Goal: Obtain resource: Download file/media

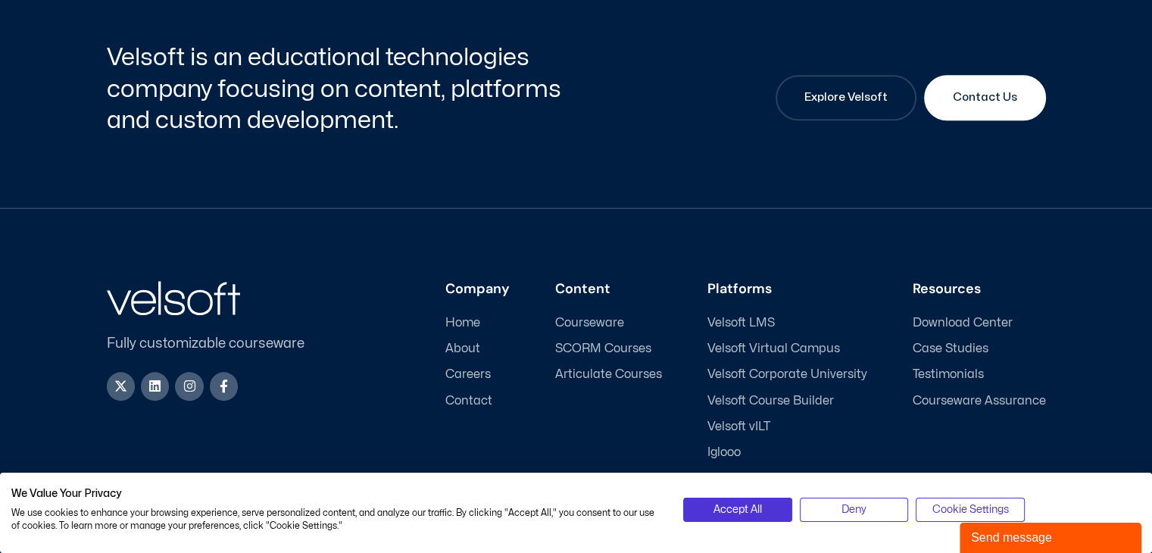
scroll to position [985, 0]
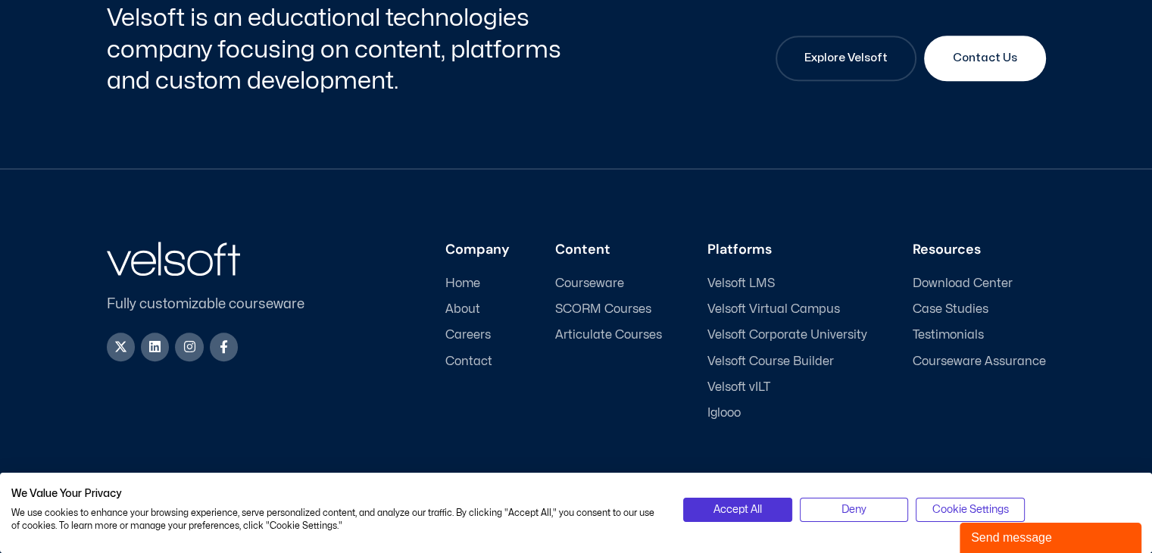
click at [585, 280] on span "Courseware" at bounding box center [589, 284] width 69 height 14
click at [580, 284] on span "Courseware" at bounding box center [589, 284] width 69 height 14
click at [736, 507] on span "Accept All" at bounding box center [738, 510] width 48 height 17
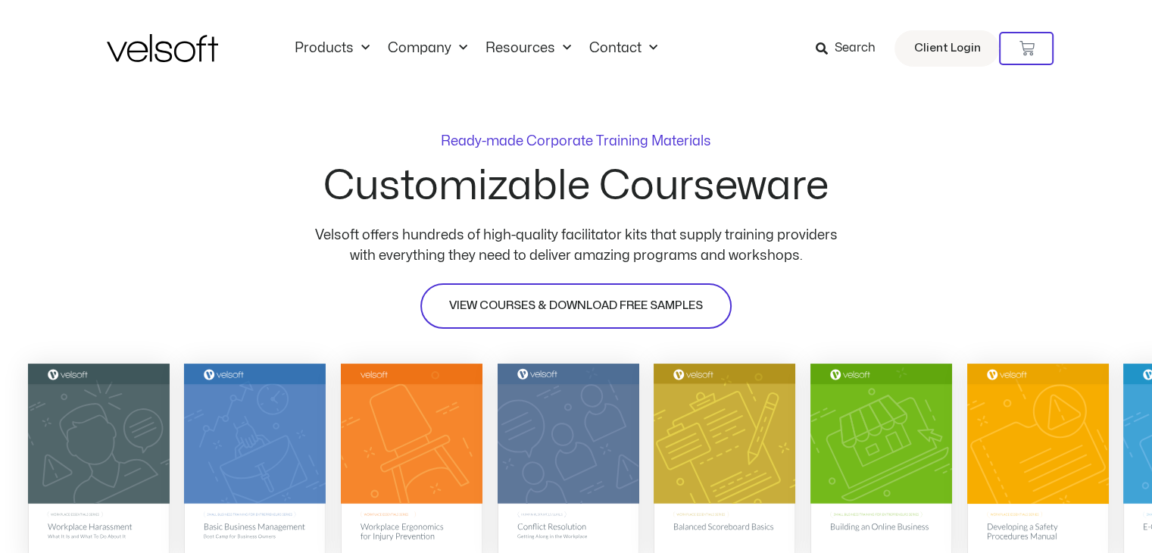
click at [533, 303] on span "VIEW COURSES & DOWNLOAD FREE SAMPLES" at bounding box center [576, 306] width 254 height 18
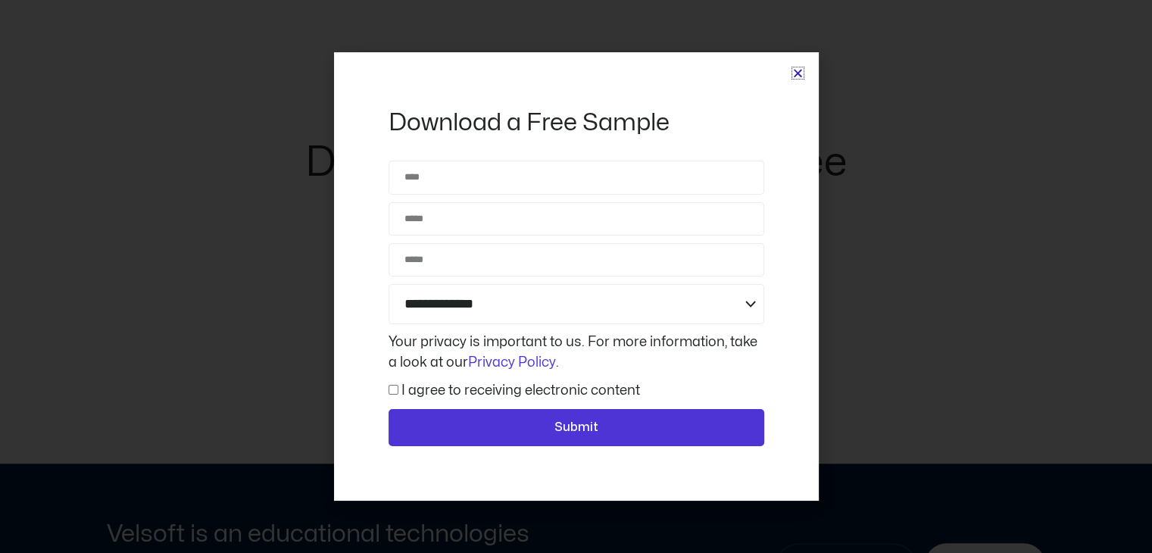
scroll to position [6700, 0]
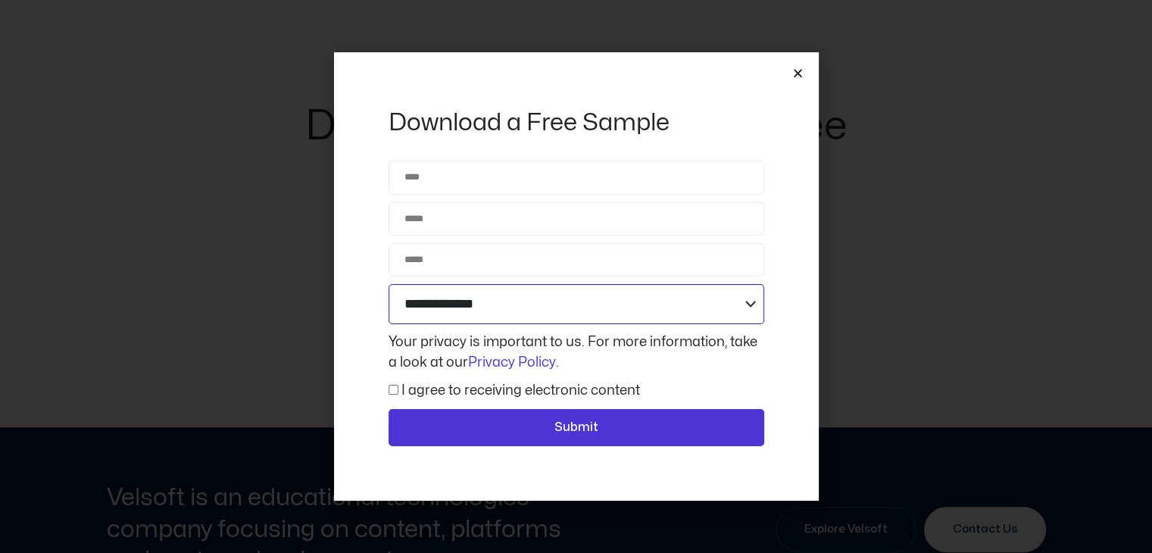
click at [749, 307] on select "**********" at bounding box center [577, 304] width 376 height 40
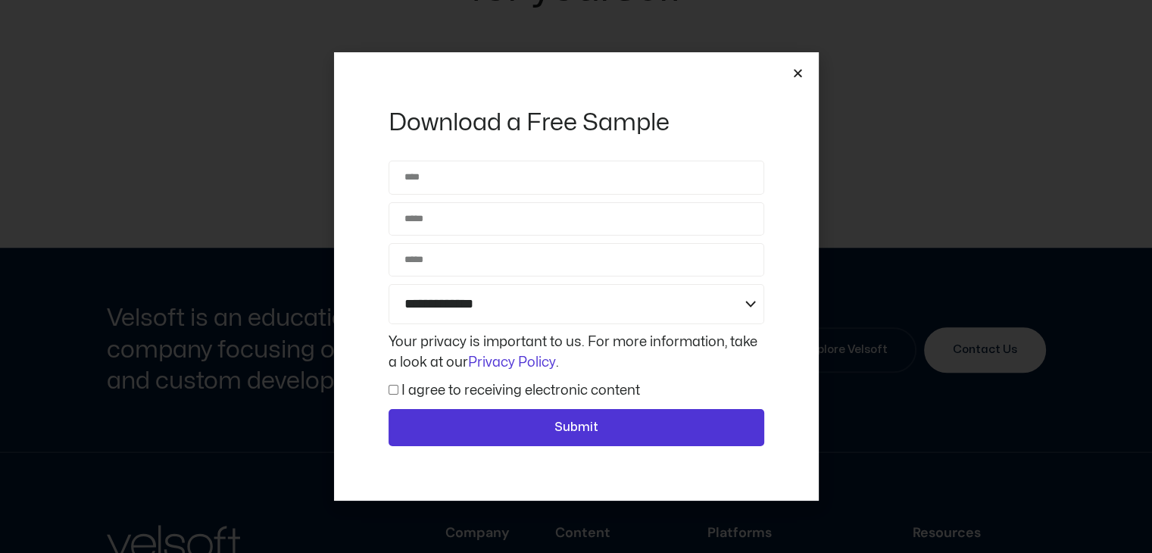
click at [224, 401] on div "**********" at bounding box center [576, 276] width 1152 height 553
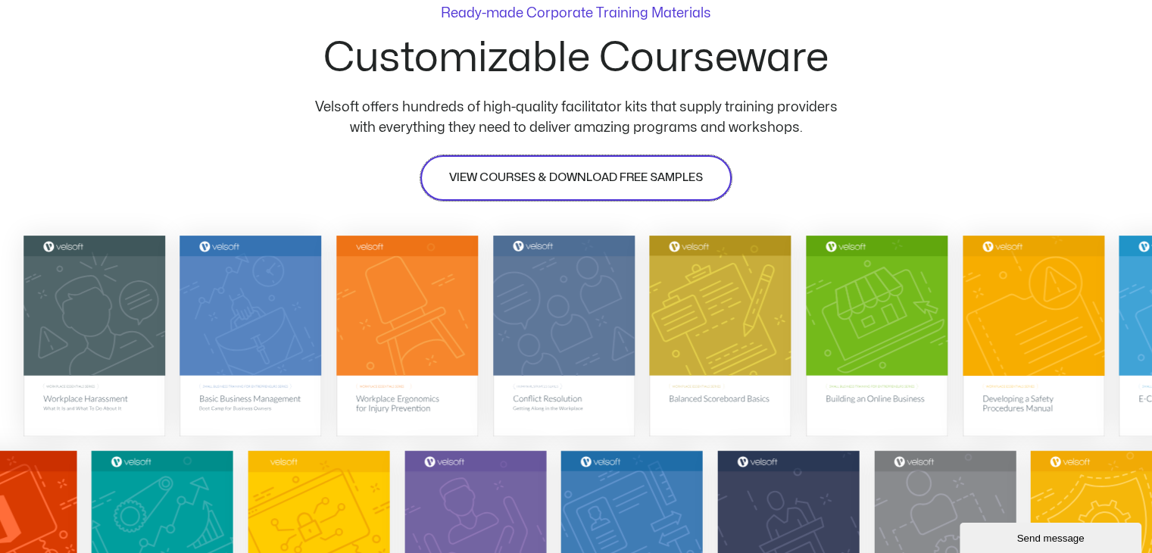
scroll to position [152, 0]
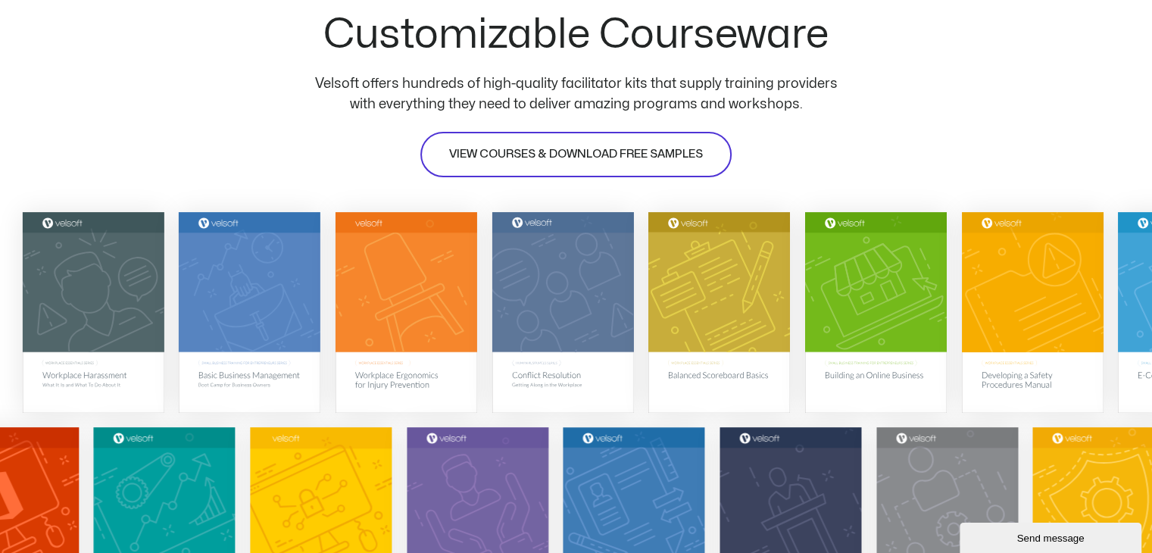
click at [542, 149] on span "VIEW COURSES & DOWNLOAD FREE SAMPLES" at bounding box center [576, 154] width 254 height 18
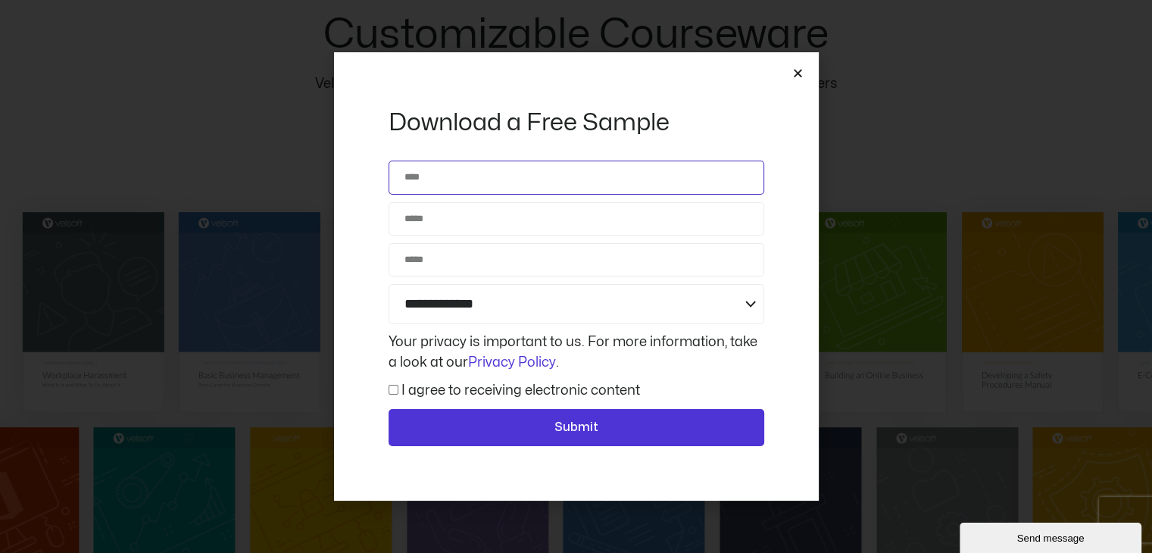
click at [418, 174] on input "Name" at bounding box center [577, 177] width 376 height 33
type input "**********"
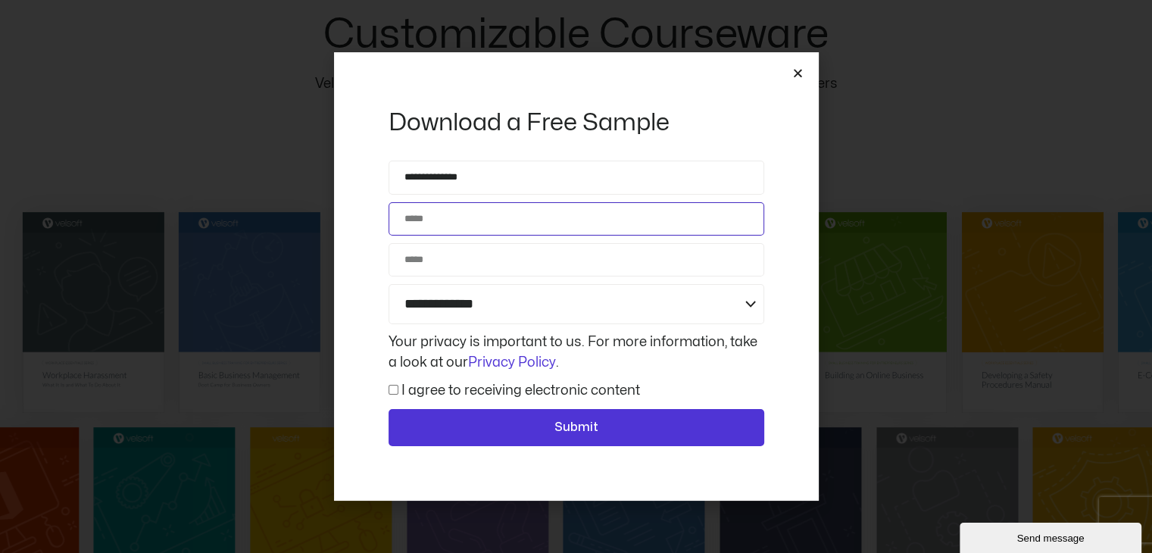
click at [427, 221] on input "Email" at bounding box center [577, 218] width 376 height 33
type input "**********"
click at [451, 262] on input "Phone" at bounding box center [577, 259] width 376 height 33
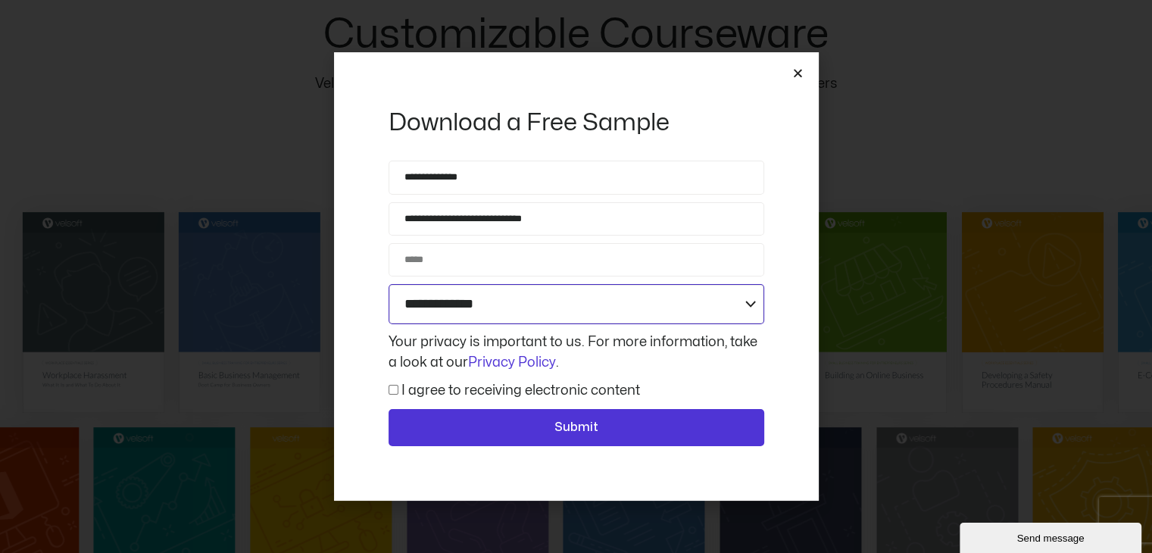
click at [745, 302] on select "**********" at bounding box center [577, 304] width 376 height 40
select select "**********"
click at [389, 284] on select "**********" at bounding box center [577, 304] width 376 height 40
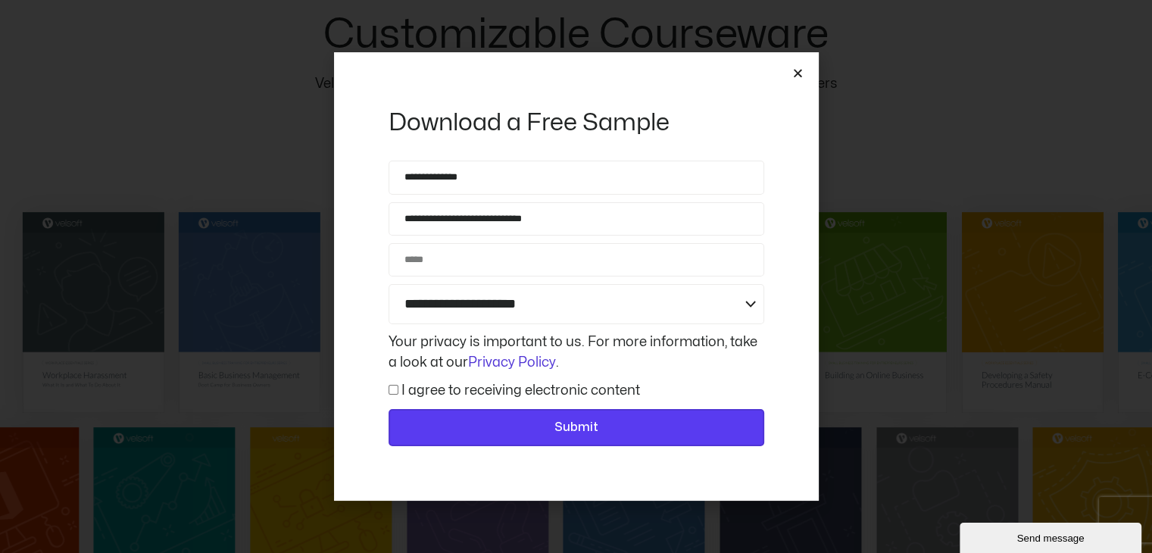
click at [503, 429] on span "Submit" at bounding box center [576, 428] width 336 height 20
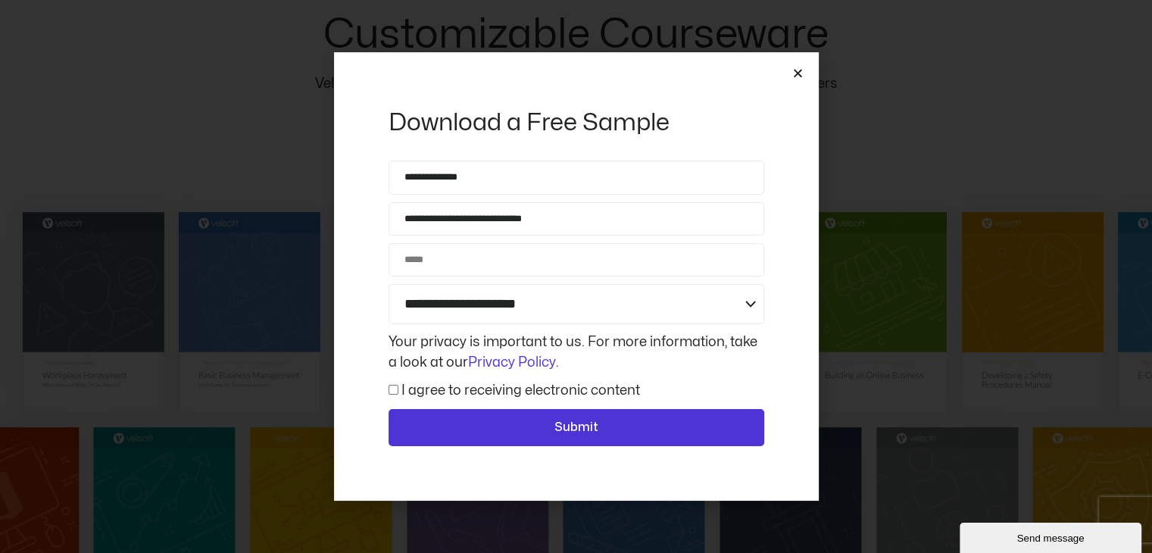
click at [797, 70] on icon "Close" at bounding box center [797, 72] width 11 height 11
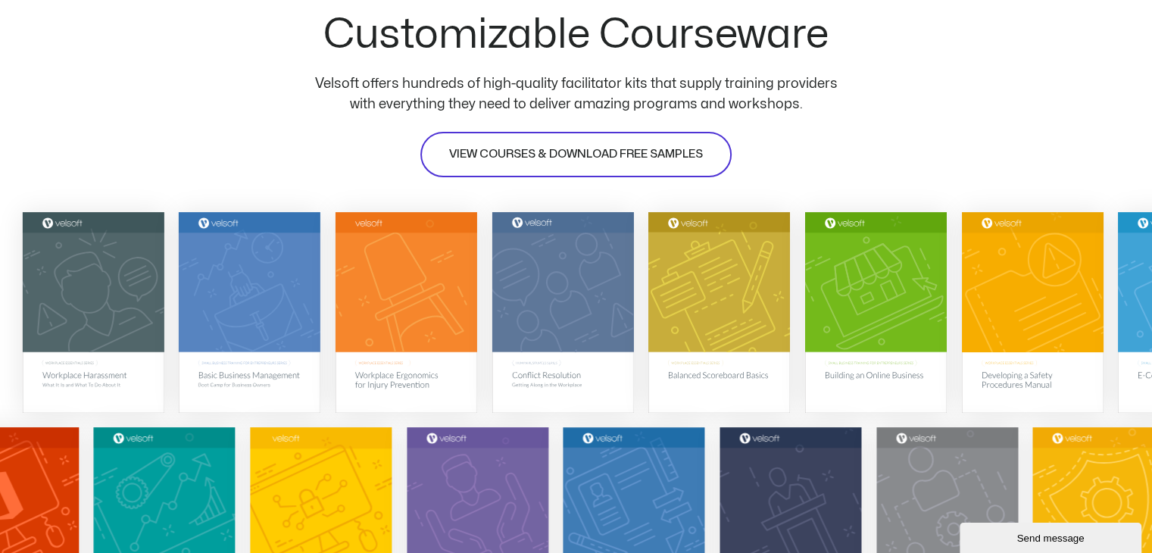
click at [645, 160] on span "VIEW COURSES & DOWNLOAD FREE SAMPLES" at bounding box center [576, 154] width 254 height 18
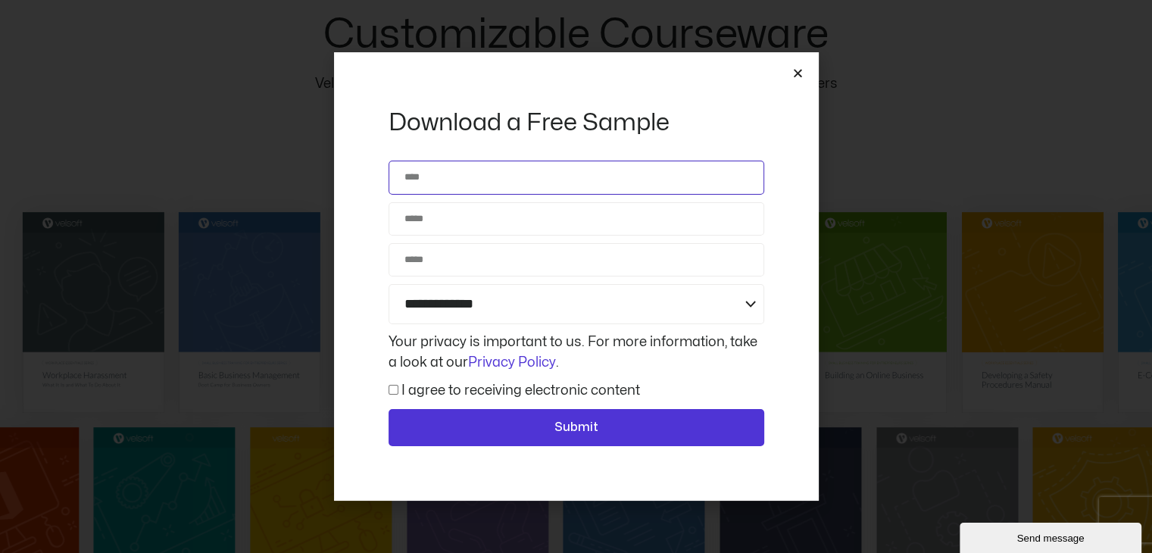
click at [485, 188] on input "Name" at bounding box center [577, 177] width 376 height 33
type input "**********"
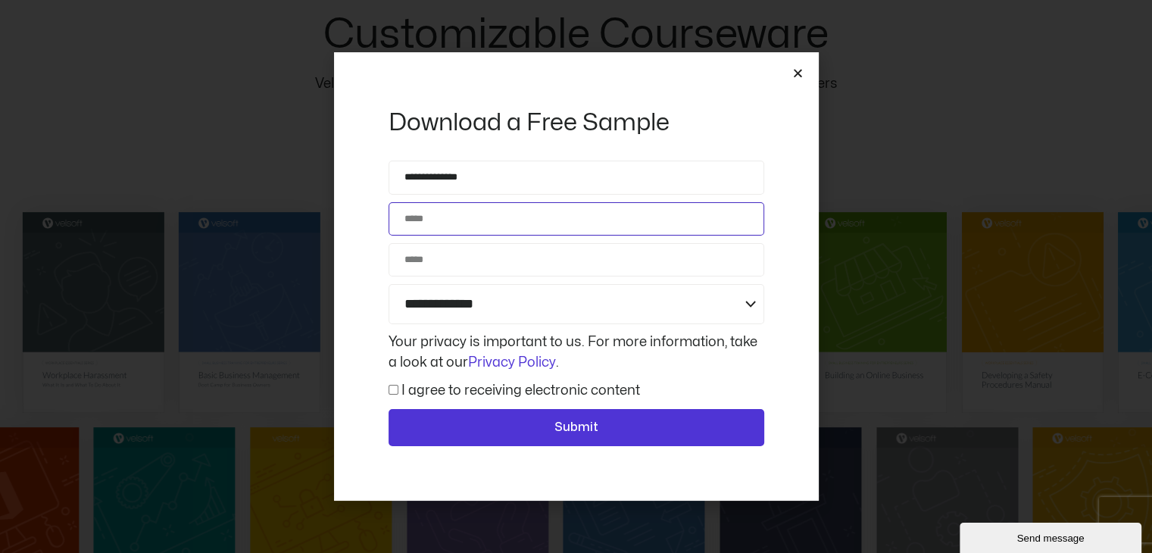
click at [439, 214] on input "Email" at bounding box center [577, 218] width 376 height 33
type input "**********"
click at [432, 264] on input "Phone" at bounding box center [577, 259] width 376 height 33
click at [418, 255] on input "Phone" at bounding box center [577, 259] width 376 height 33
paste input "**********"
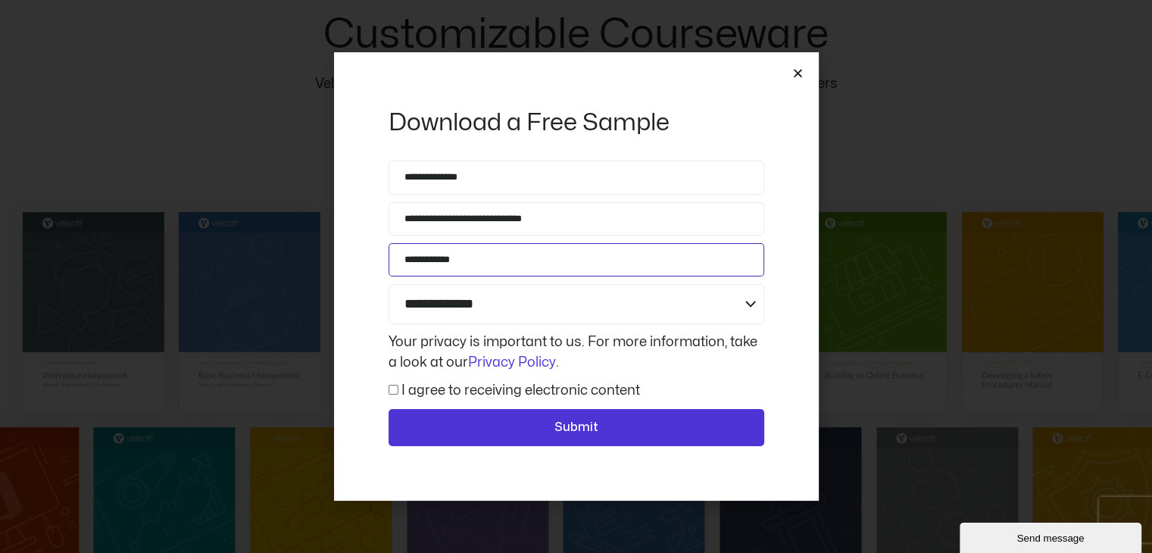
type input "**********"
click at [750, 305] on select "**********" at bounding box center [577, 304] width 376 height 40
select select "**********"
click at [389, 284] on select "**********" at bounding box center [577, 304] width 376 height 40
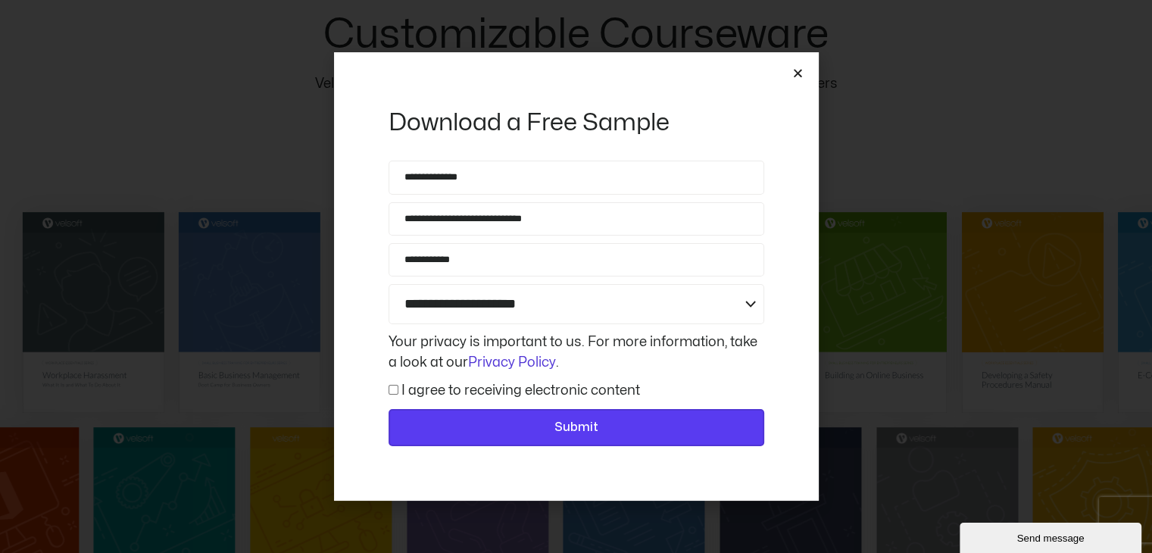
click at [519, 424] on span "Submit" at bounding box center [576, 428] width 336 height 20
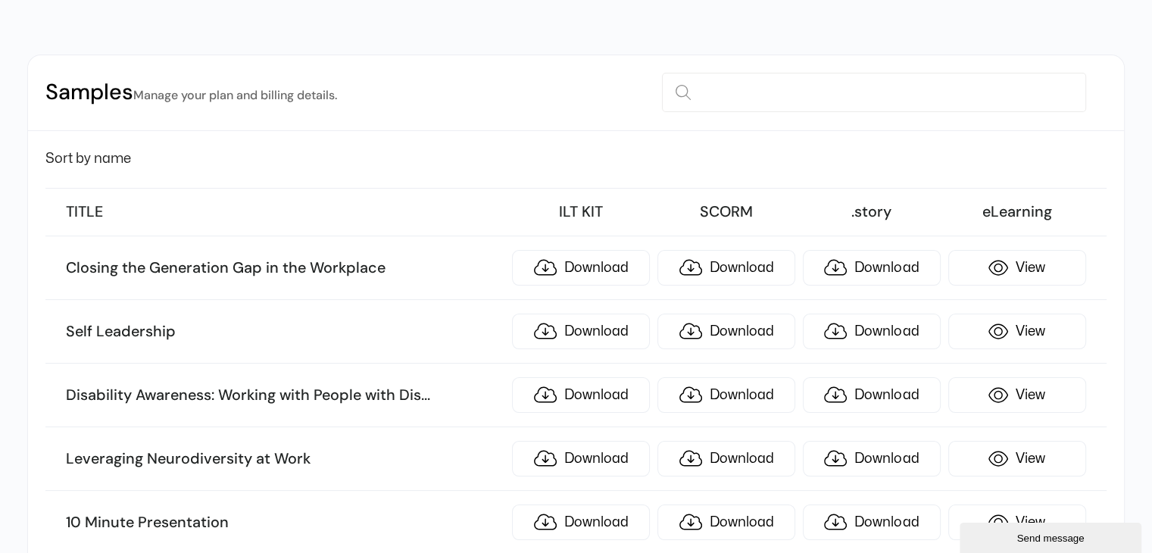
scroll to position [152, 0]
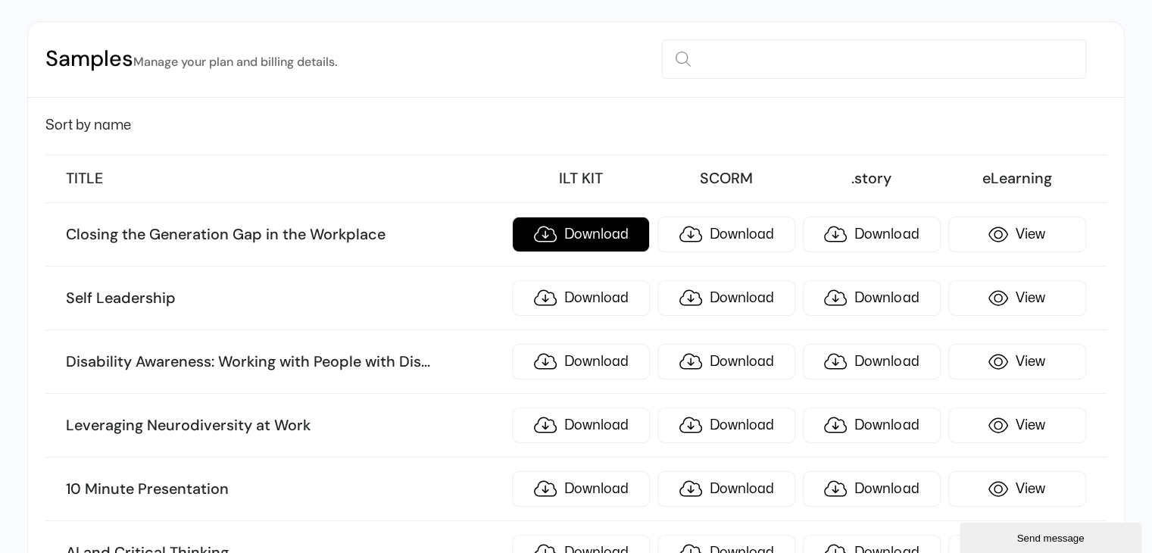
click at [570, 228] on link "Download" at bounding box center [581, 235] width 138 height 36
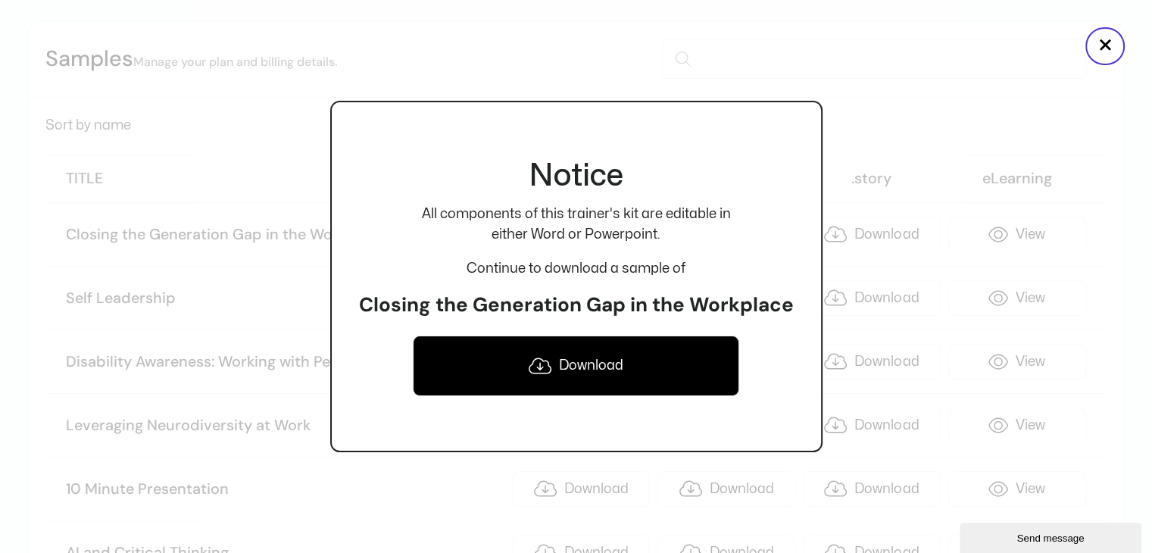
click at [561, 361] on link "Download" at bounding box center [576, 366] width 327 height 61
click at [478, 475] on div "Notice All components of this trainer's kit are editable in either Word or Powe…" at bounding box center [576, 276] width 492 height 553
click at [1092, 48] on button "×" at bounding box center [1105, 46] width 39 height 38
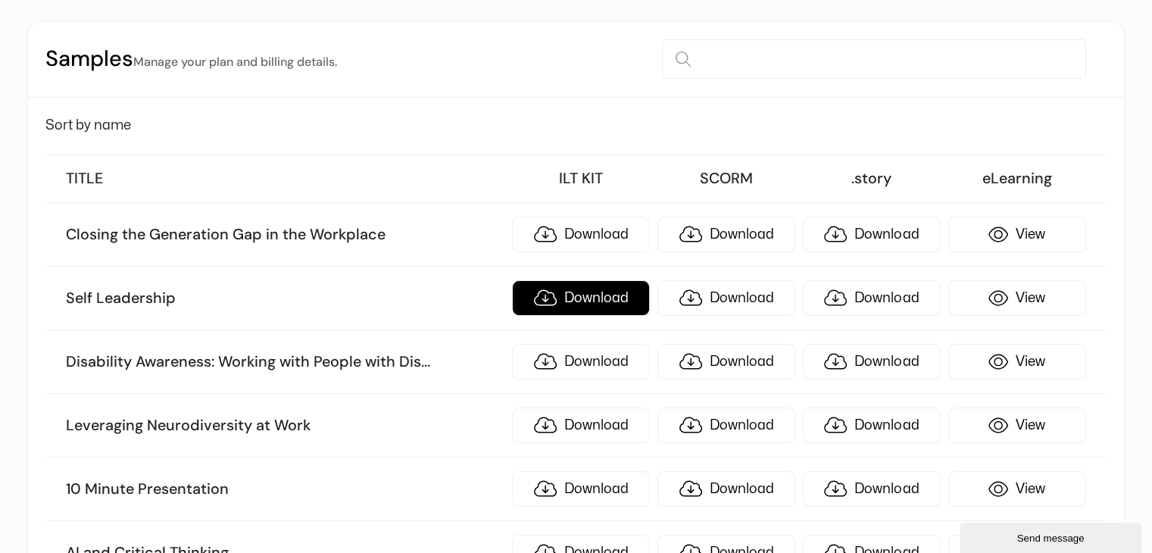
click at [566, 302] on link "Download" at bounding box center [581, 298] width 138 height 36
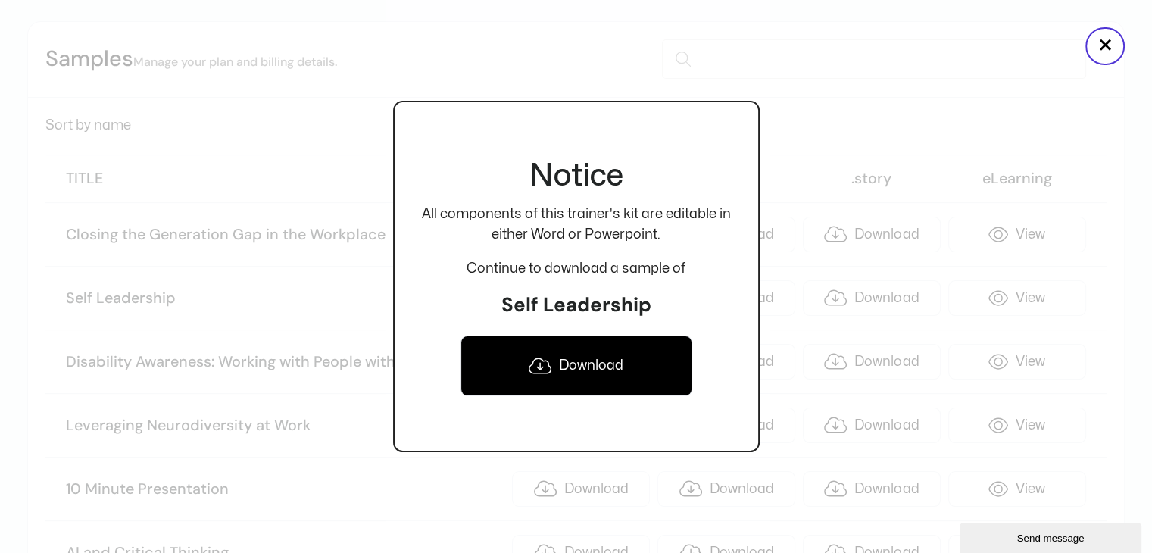
click at [540, 367] on icon at bounding box center [540, 366] width 23 height 16
click at [1099, 52] on button "×" at bounding box center [1105, 46] width 39 height 38
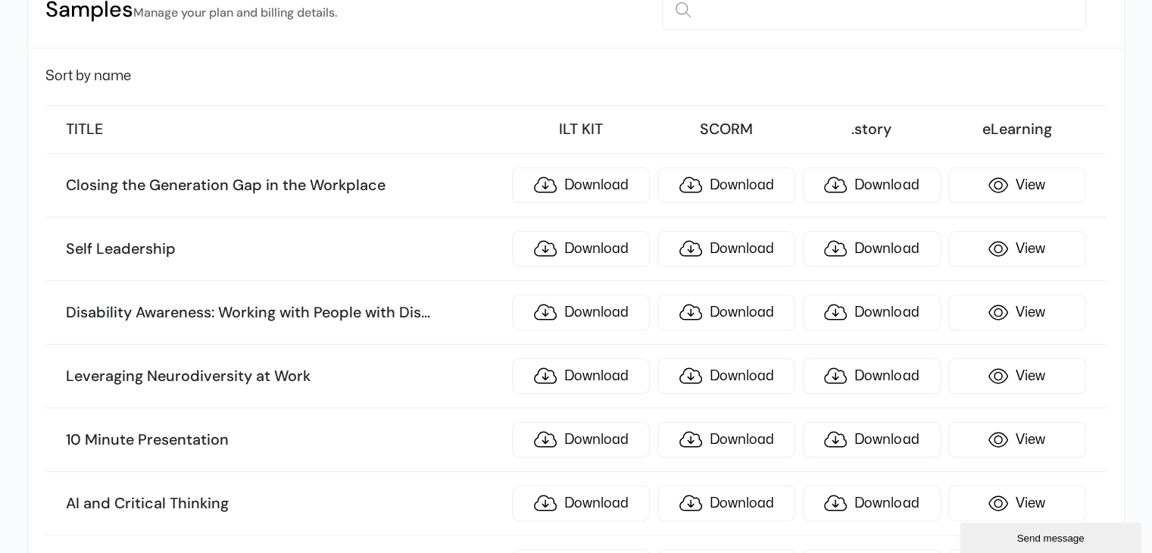
scroll to position [227, 0]
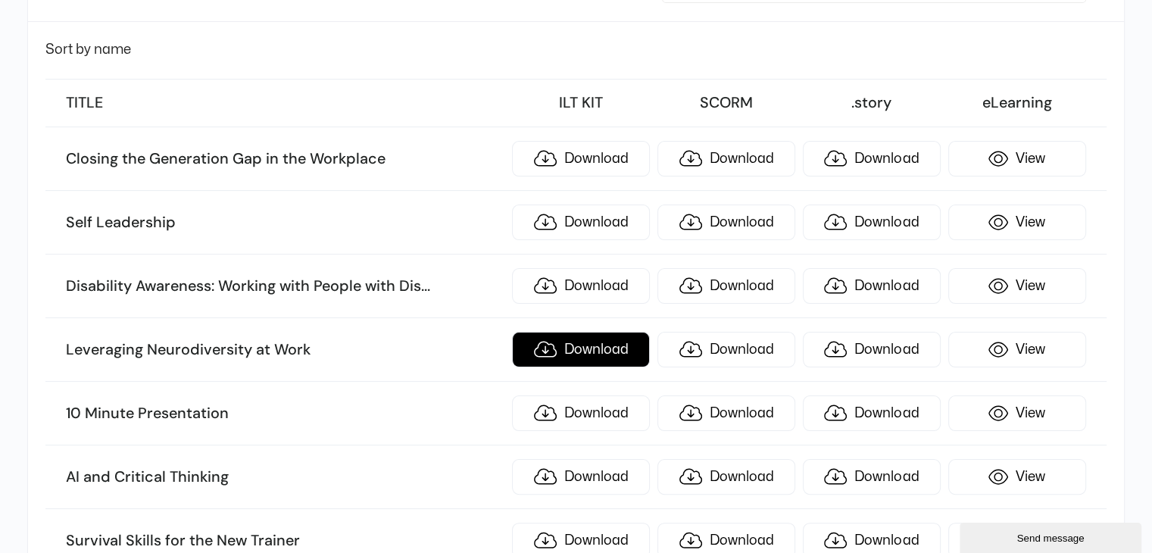
click at [605, 344] on link "Download" at bounding box center [581, 350] width 138 height 36
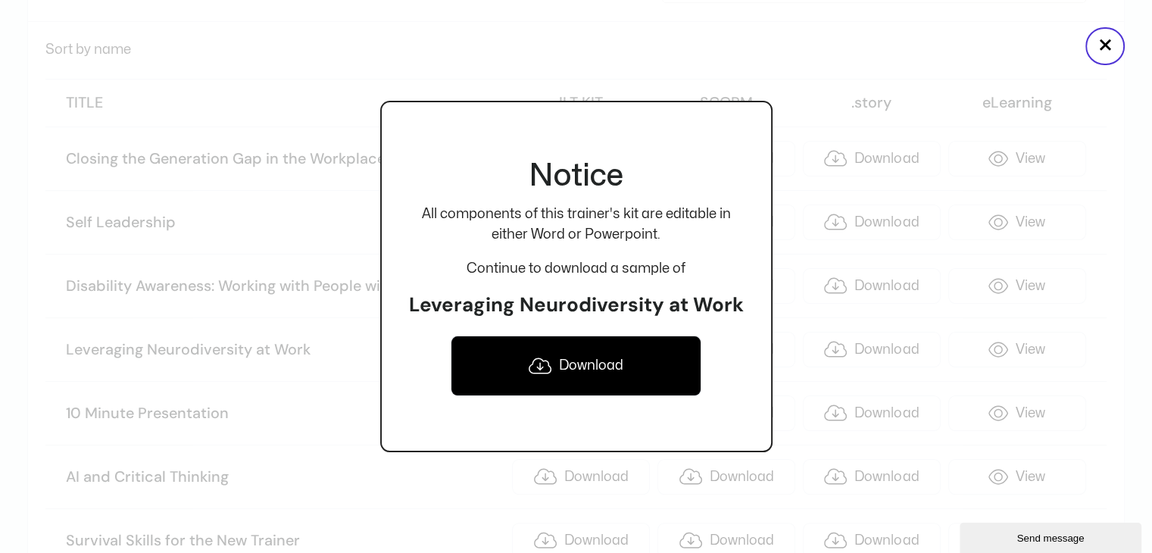
click at [569, 364] on link "Download" at bounding box center [577, 366] width 252 height 61
click at [1095, 49] on button "×" at bounding box center [1105, 46] width 39 height 38
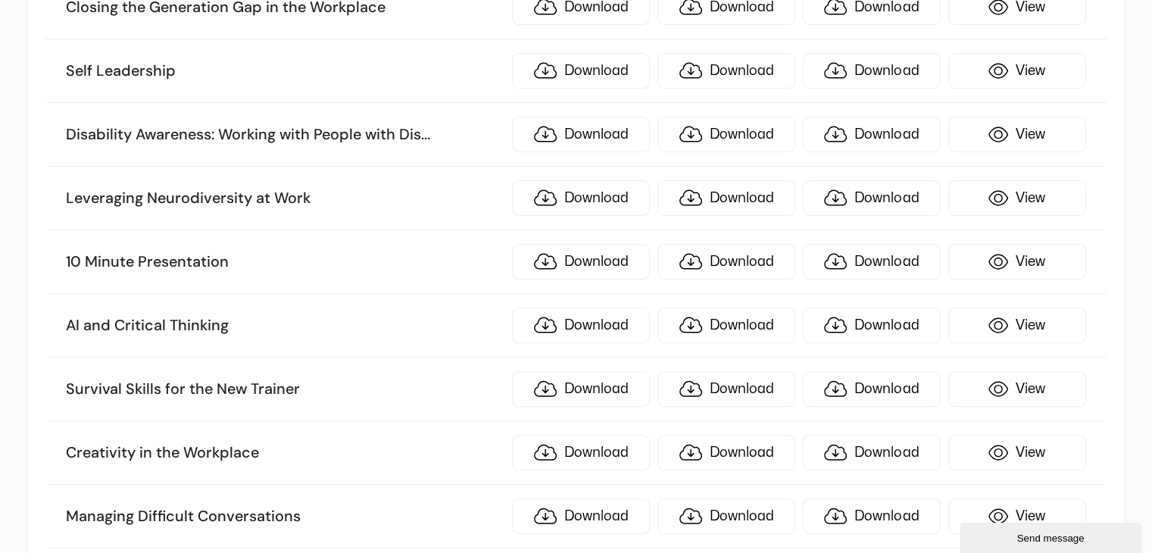
scroll to position [455, 0]
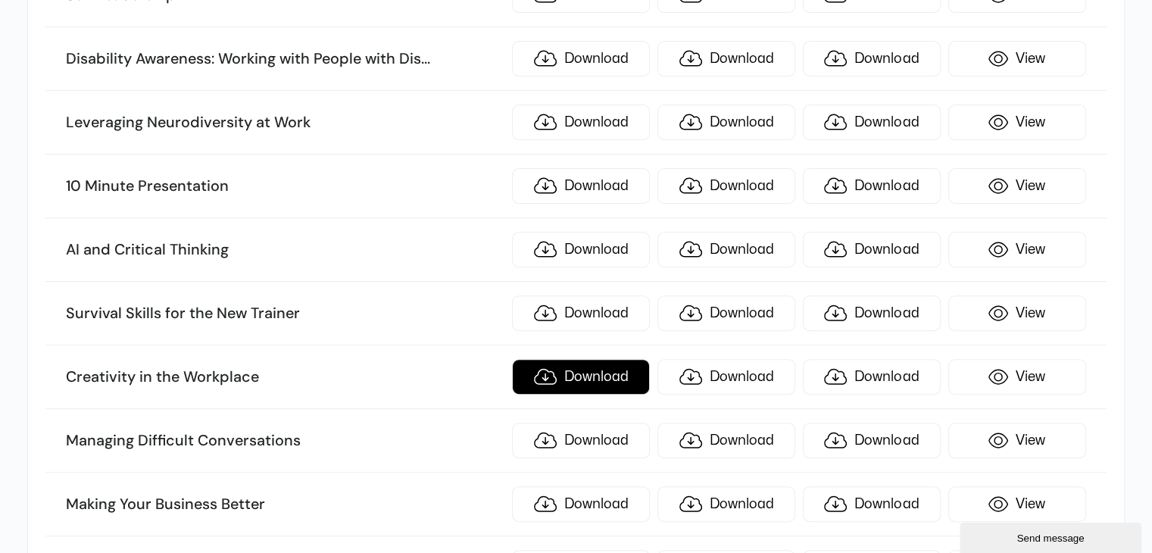
click at [571, 373] on link "Download" at bounding box center [581, 377] width 138 height 36
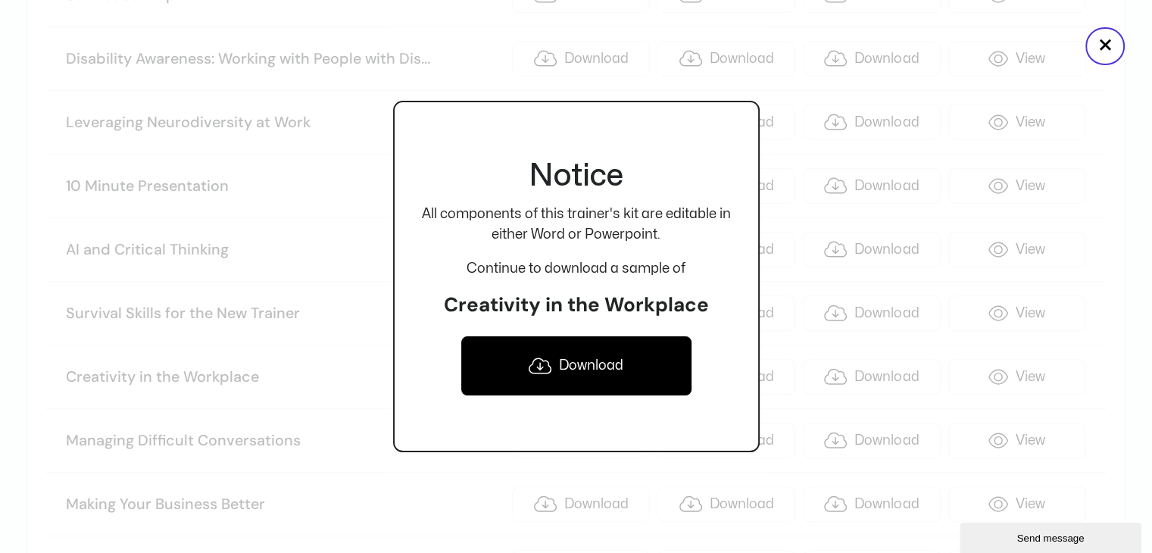
click at [571, 373] on link "Download" at bounding box center [577, 366] width 232 height 61
click at [1101, 53] on button "×" at bounding box center [1105, 46] width 39 height 38
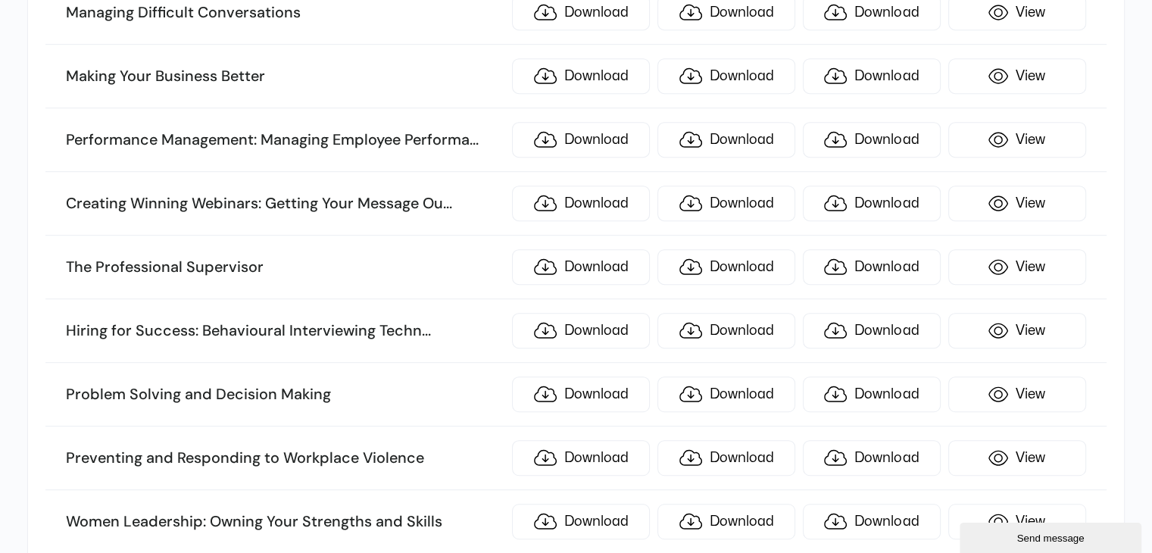
scroll to position [909, 0]
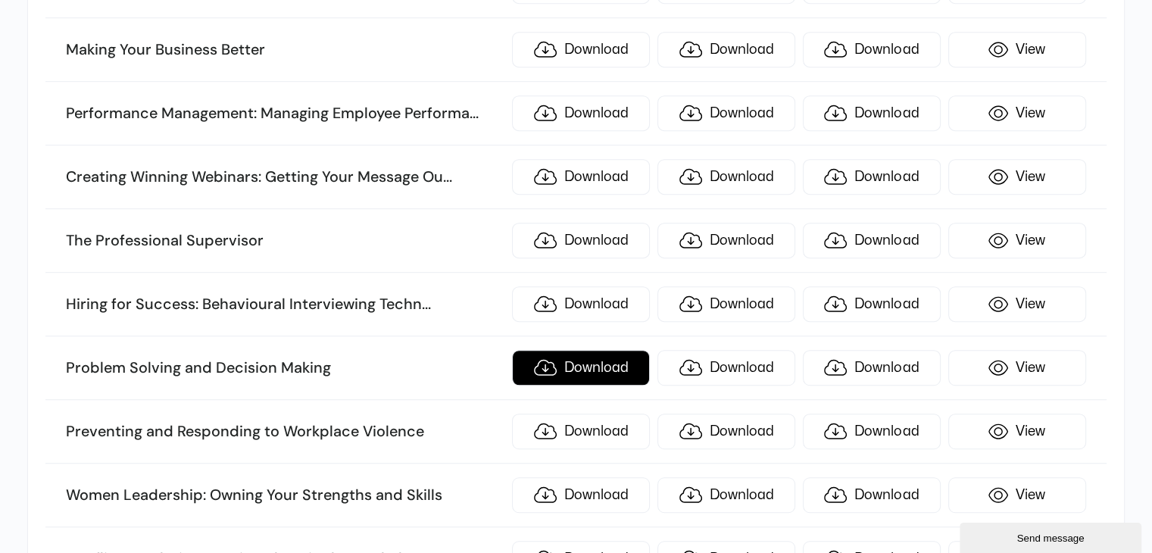
click at [556, 352] on link "Download" at bounding box center [581, 368] width 138 height 36
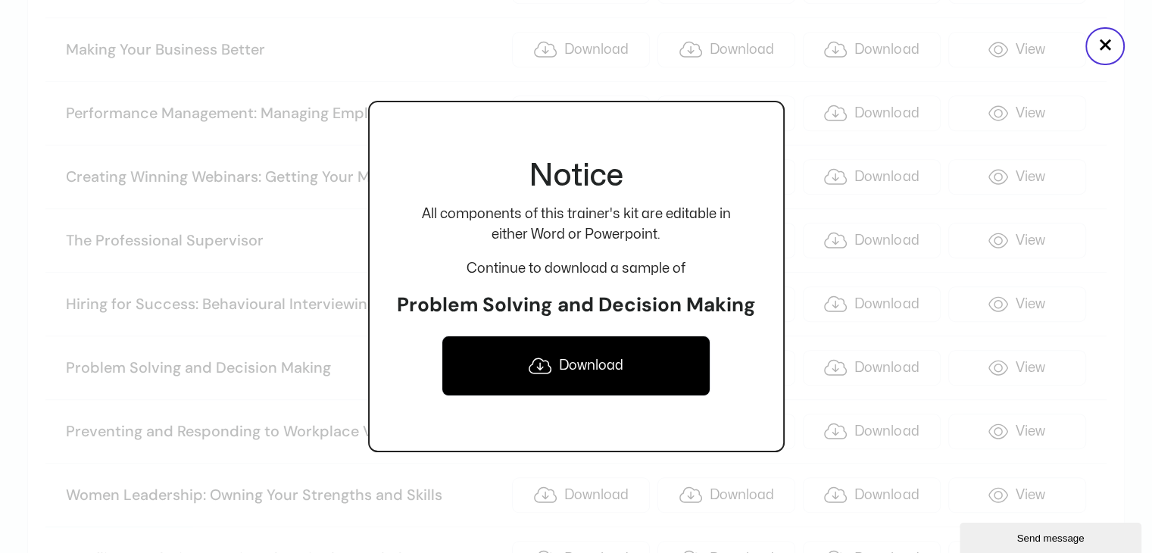
click at [555, 355] on link "Download" at bounding box center [577, 366] width 270 height 61
click at [1105, 42] on button "×" at bounding box center [1105, 46] width 39 height 38
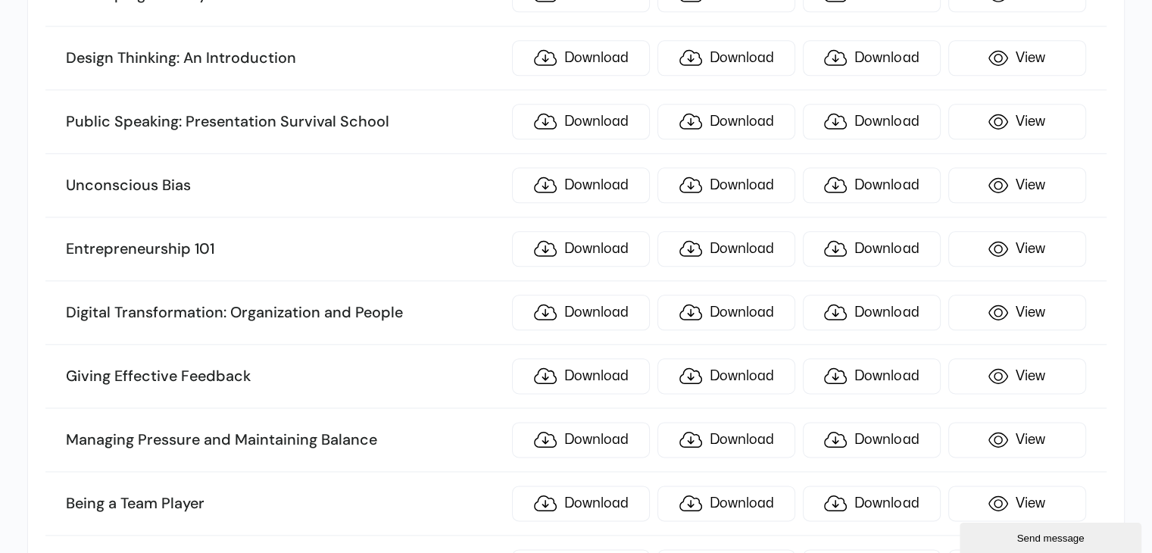
scroll to position [1818, 0]
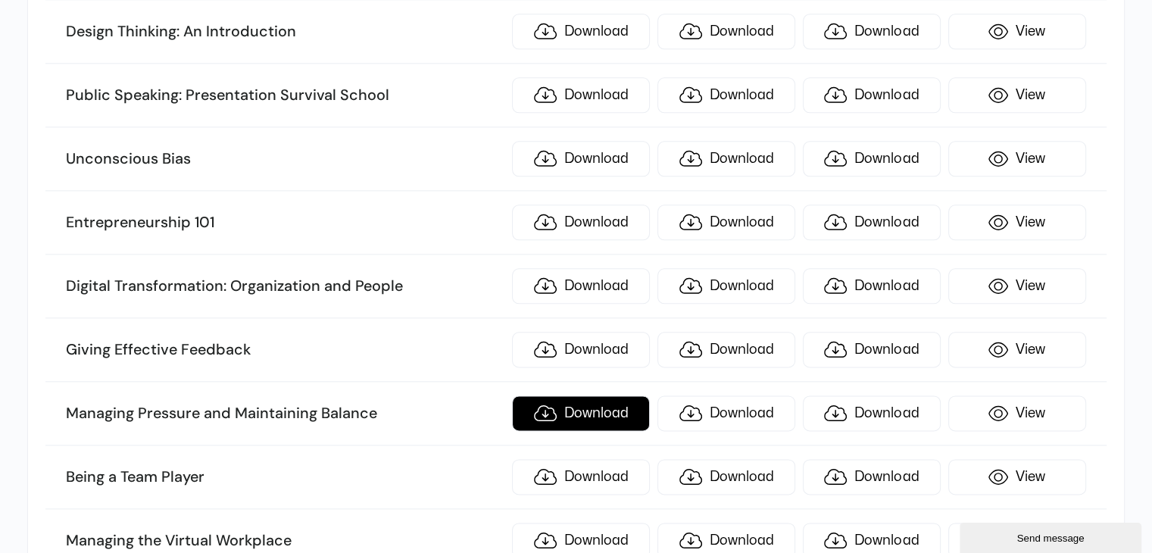
click at [610, 395] on link "Download" at bounding box center [581, 413] width 138 height 36
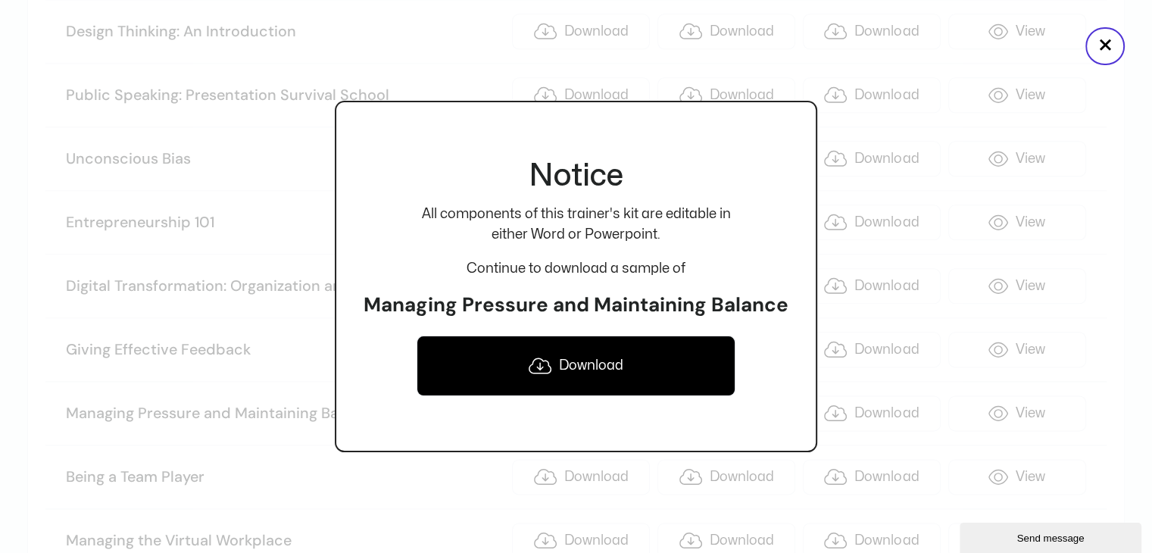
click at [579, 367] on link "Download" at bounding box center [576, 366] width 319 height 61
click at [1102, 46] on button "×" at bounding box center [1105, 46] width 39 height 38
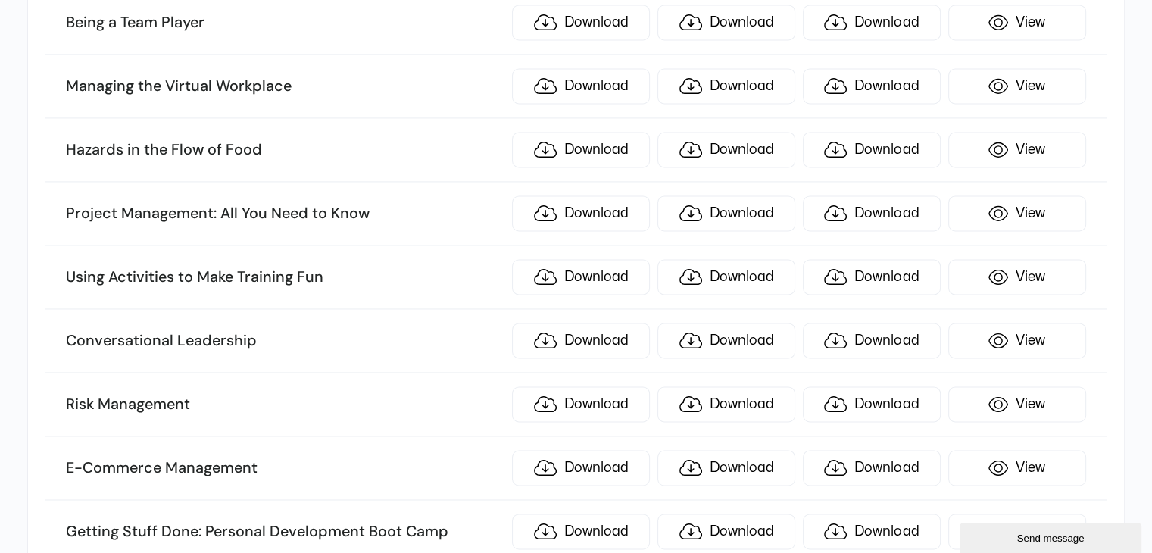
scroll to position [2349, 0]
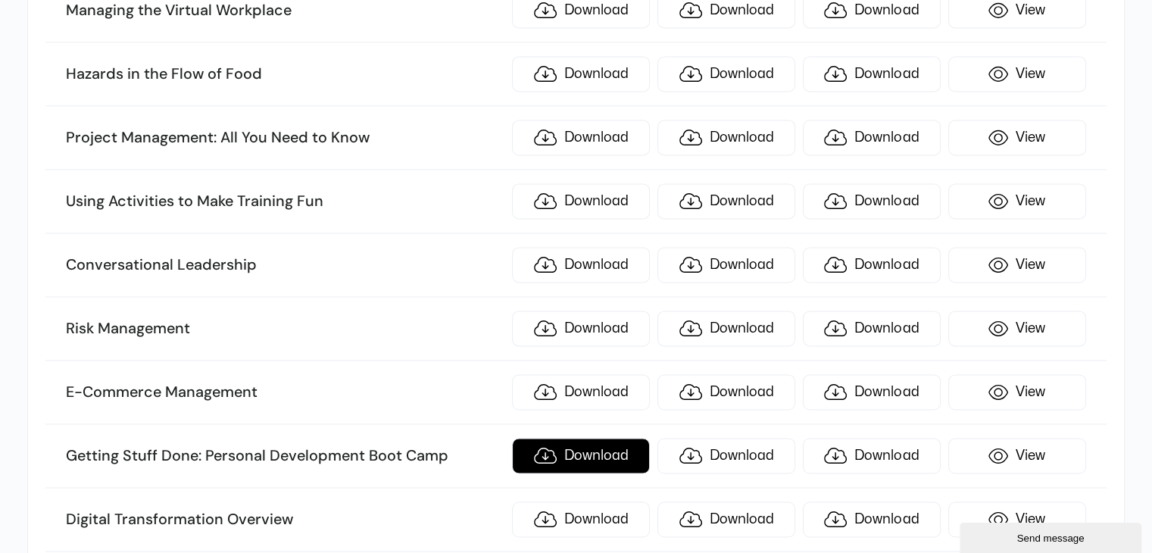
click at [589, 442] on link "Download" at bounding box center [581, 456] width 138 height 36
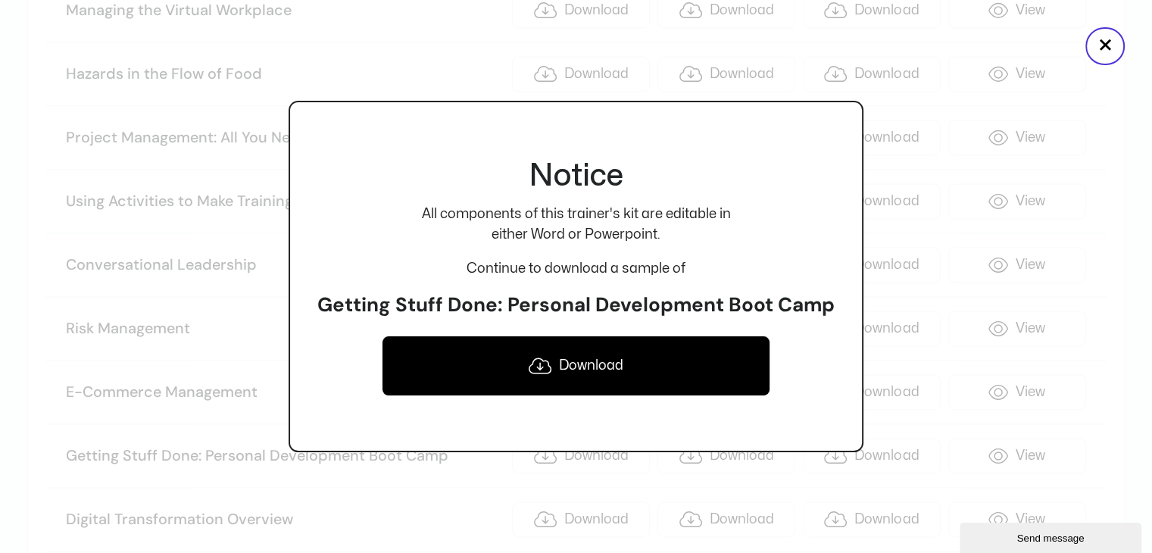
click at [583, 376] on link "Download" at bounding box center [576, 366] width 388 height 61
click at [1103, 43] on button "×" at bounding box center [1105, 46] width 39 height 38
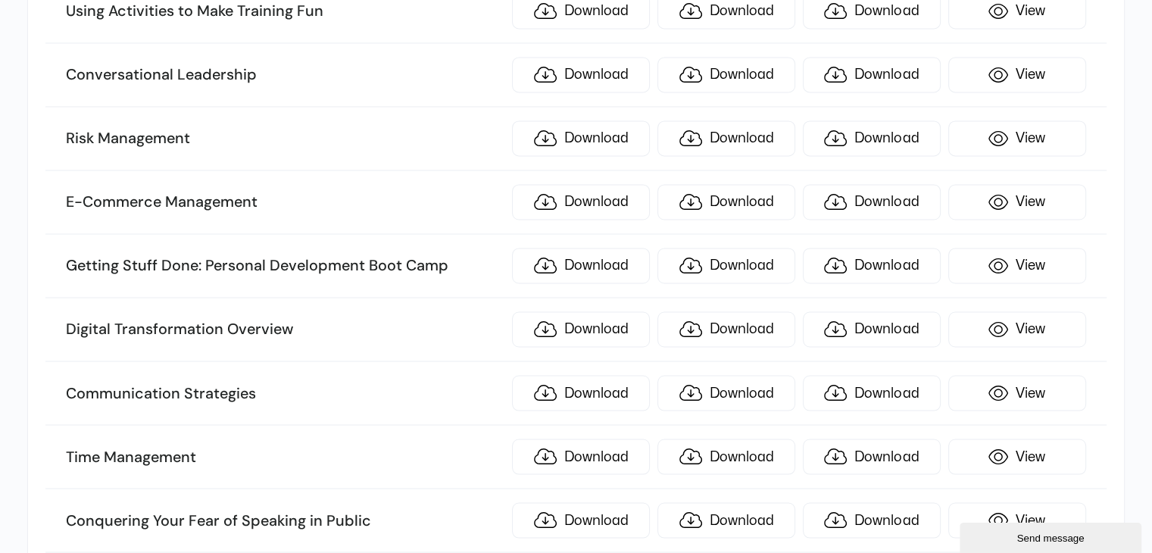
scroll to position [2576, 0]
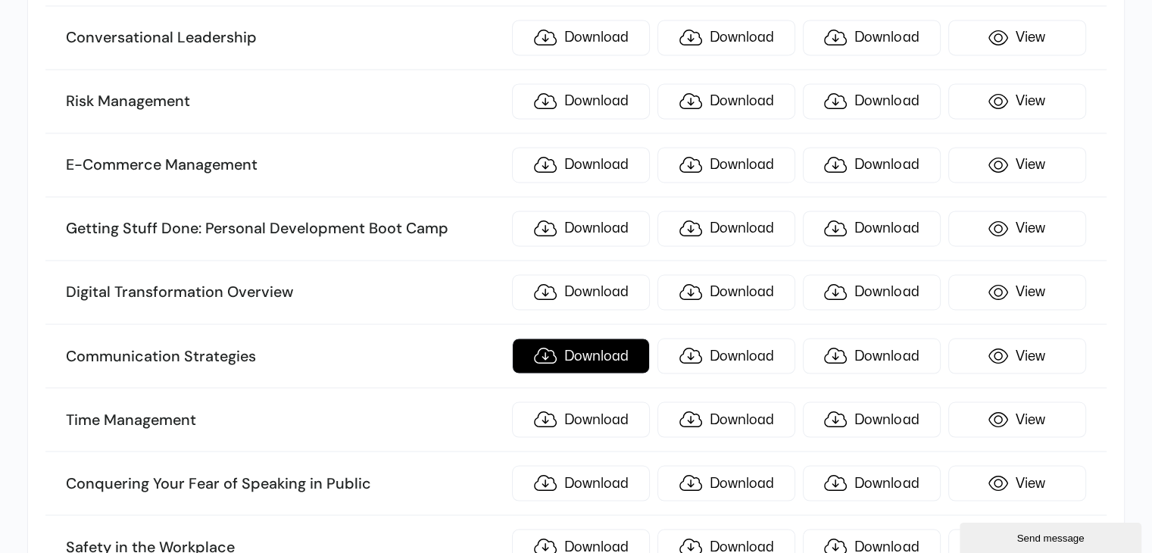
click at [545, 340] on link "Download" at bounding box center [581, 356] width 138 height 36
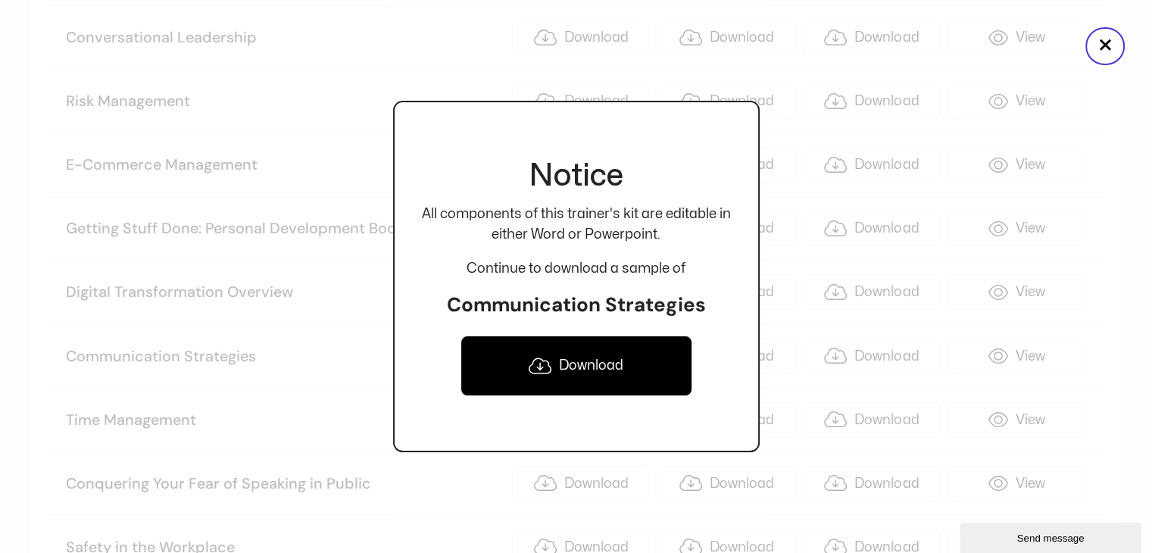
click at [586, 361] on link "Download" at bounding box center [577, 366] width 232 height 61
click at [1102, 45] on button "×" at bounding box center [1105, 46] width 39 height 38
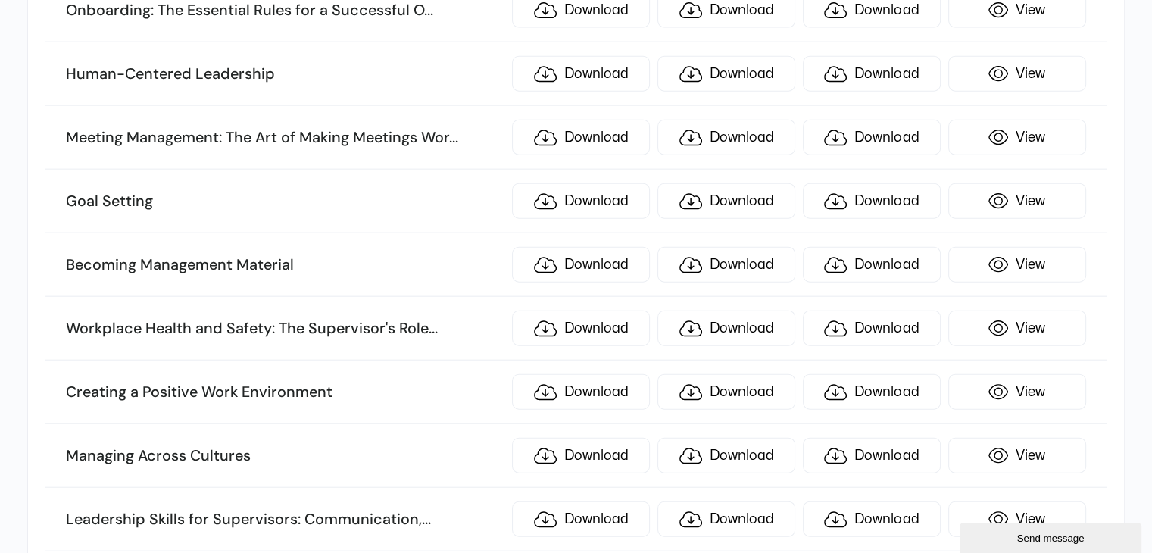
scroll to position [3637, 0]
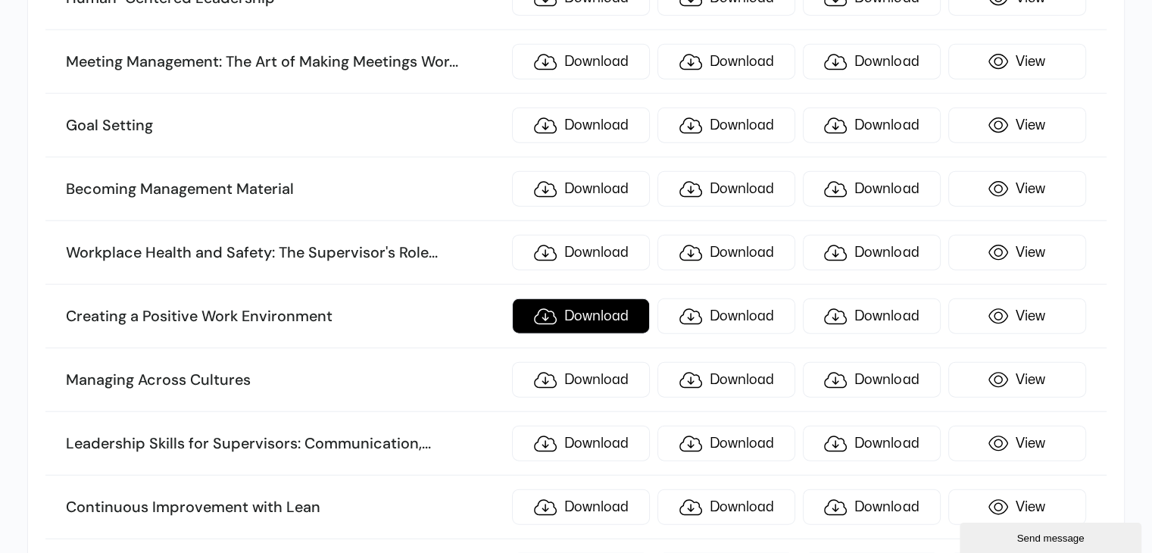
click at [564, 298] on link "Download" at bounding box center [581, 316] width 138 height 36
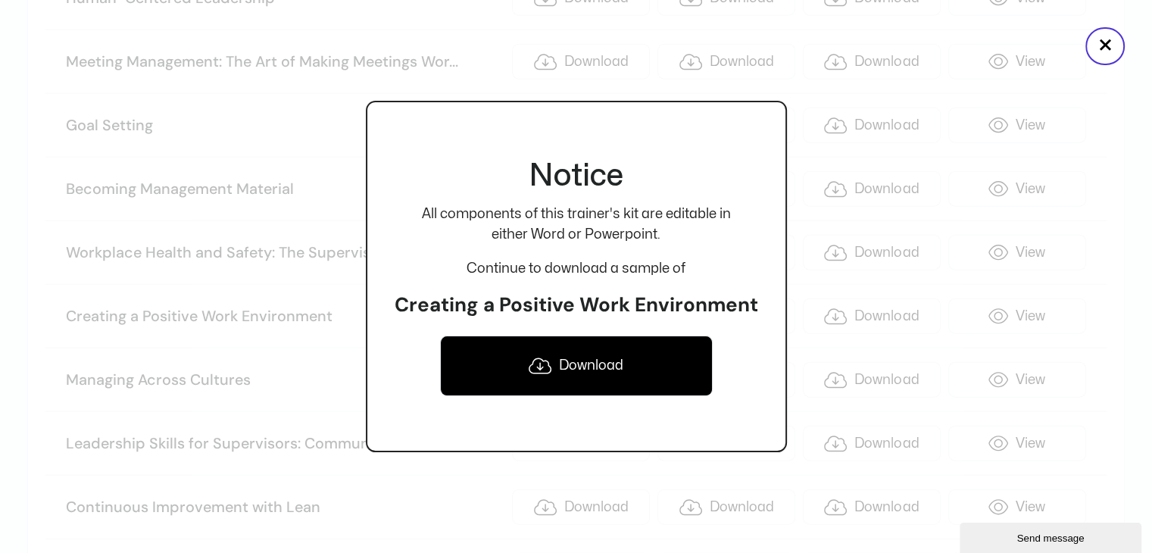
click at [560, 368] on link "Download" at bounding box center [576, 366] width 273 height 61
click at [1099, 45] on button "×" at bounding box center [1105, 46] width 39 height 38
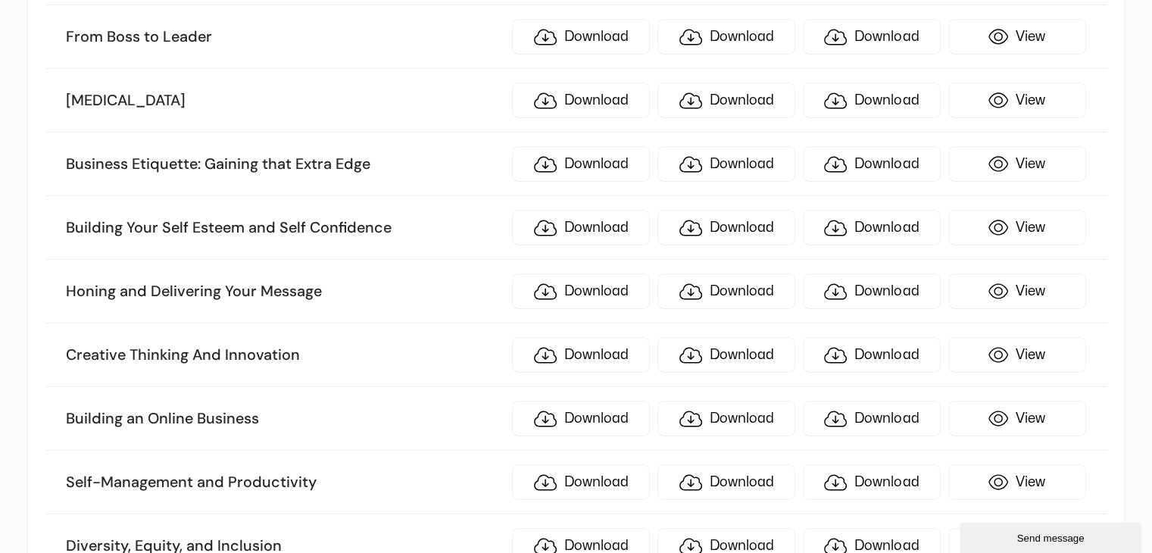
scroll to position [5152, 0]
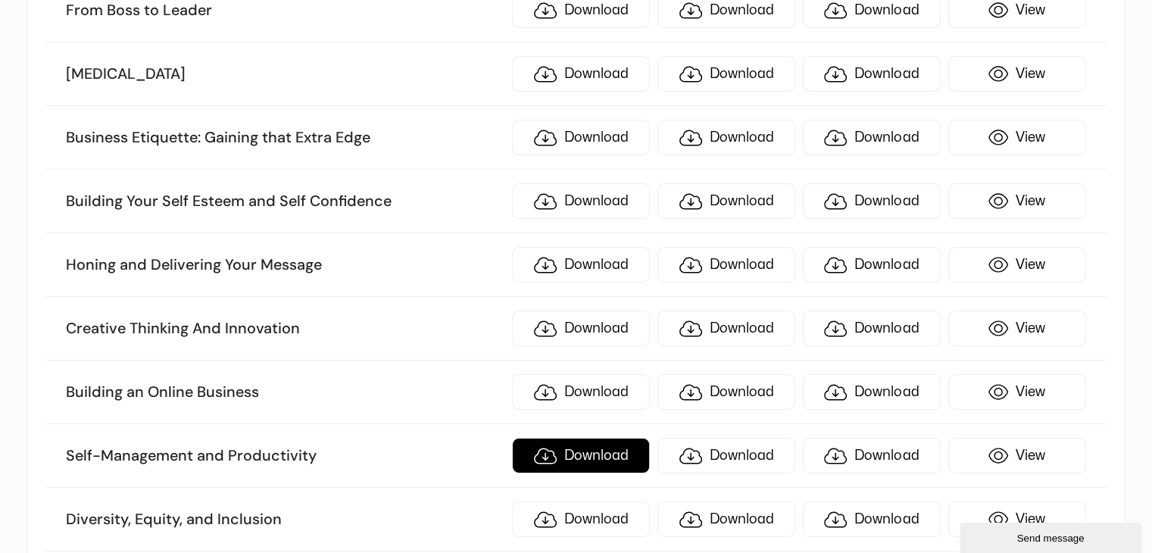
click at [585, 438] on link "Download" at bounding box center [581, 456] width 138 height 36
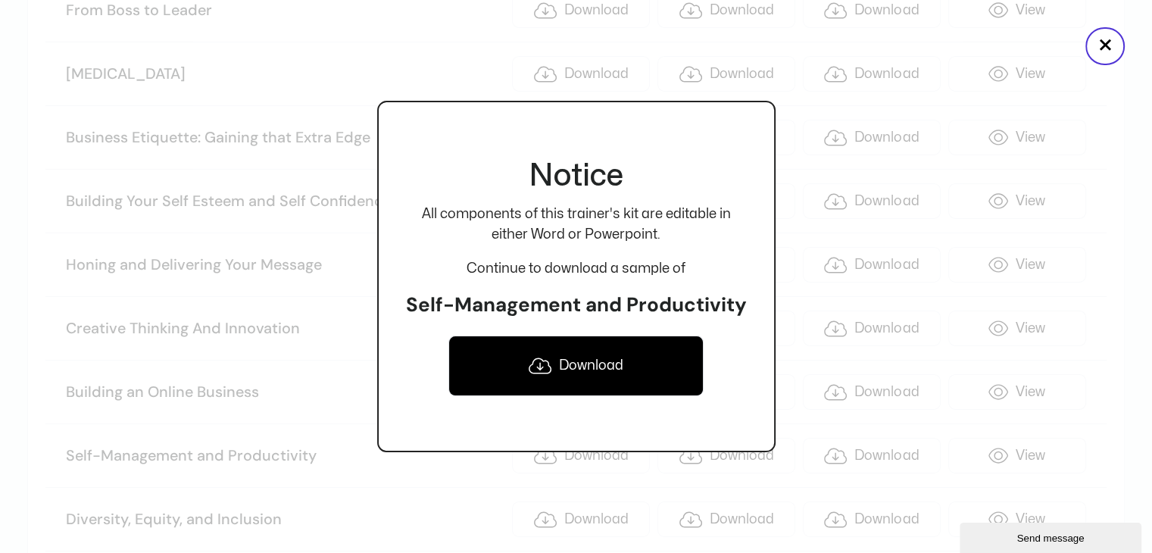
click at [573, 367] on link "Download" at bounding box center [577, 366] width 256 height 61
click at [1108, 48] on button "×" at bounding box center [1105, 46] width 39 height 38
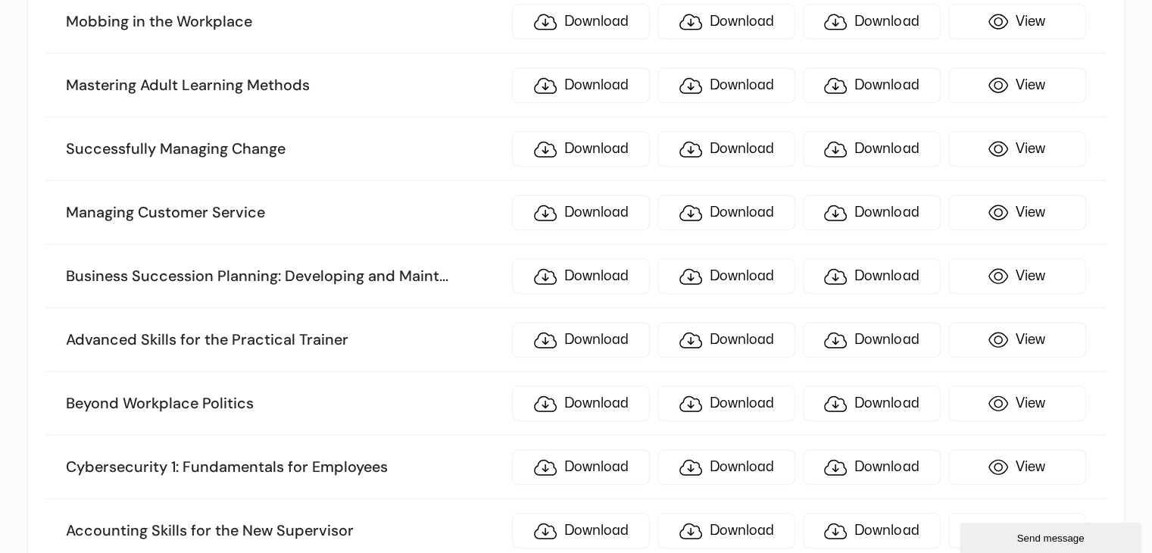
scroll to position [6440, 0]
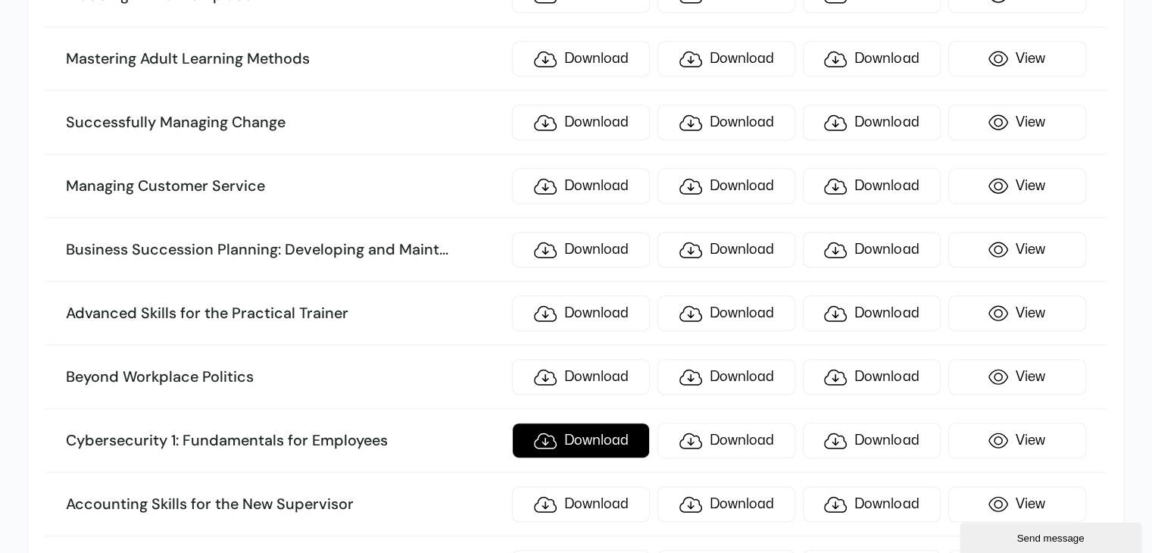
click at [545, 423] on link "Download" at bounding box center [581, 441] width 138 height 36
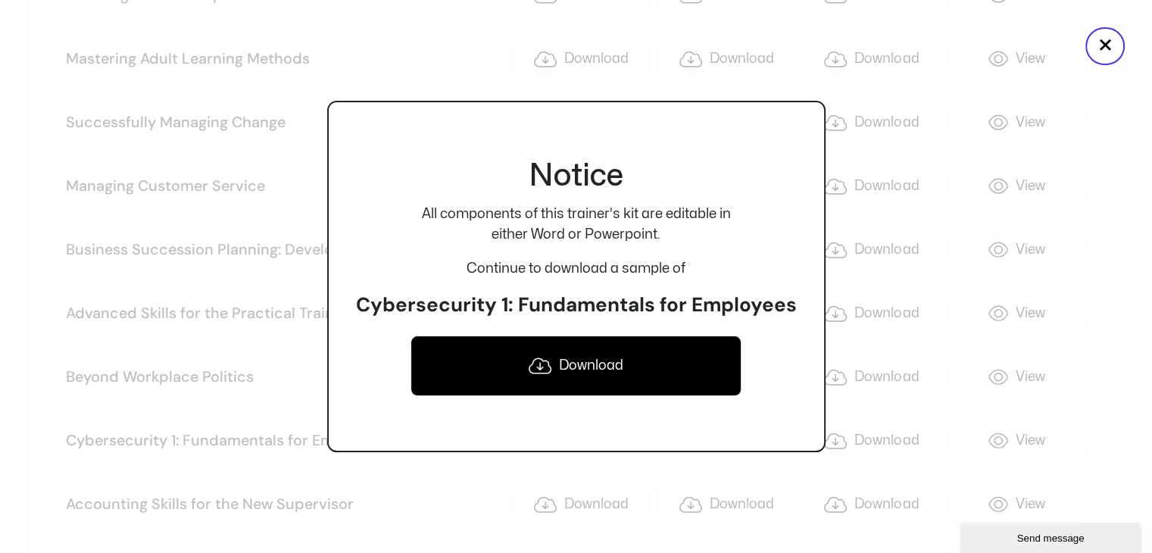
click at [564, 361] on link "Download" at bounding box center [576, 366] width 331 height 61
click at [1100, 42] on button "×" at bounding box center [1105, 46] width 39 height 38
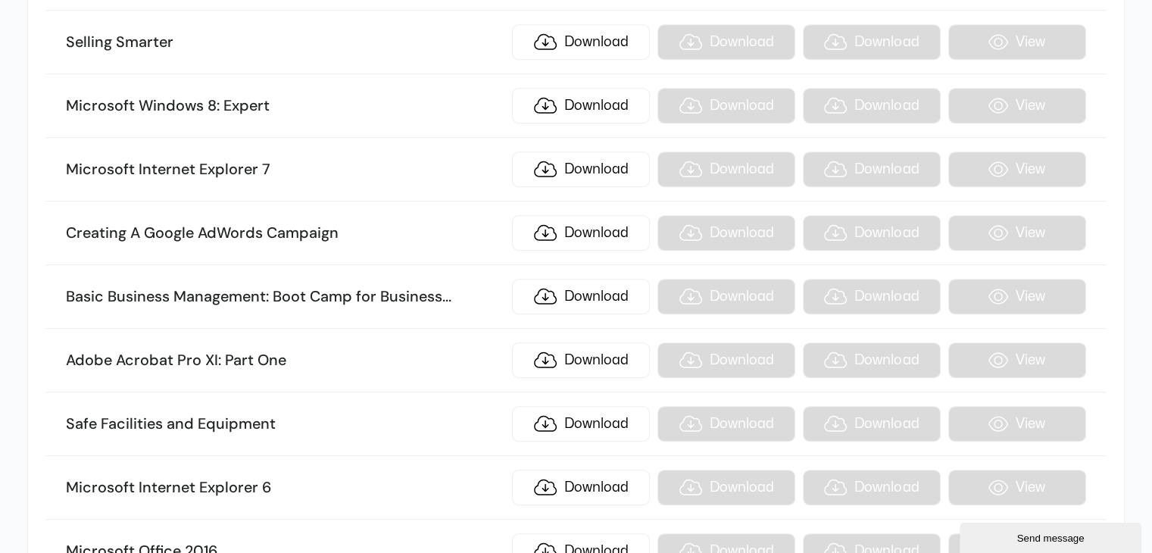
scroll to position [17652, 0]
